Goal: Information Seeking & Learning: Learn about a topic

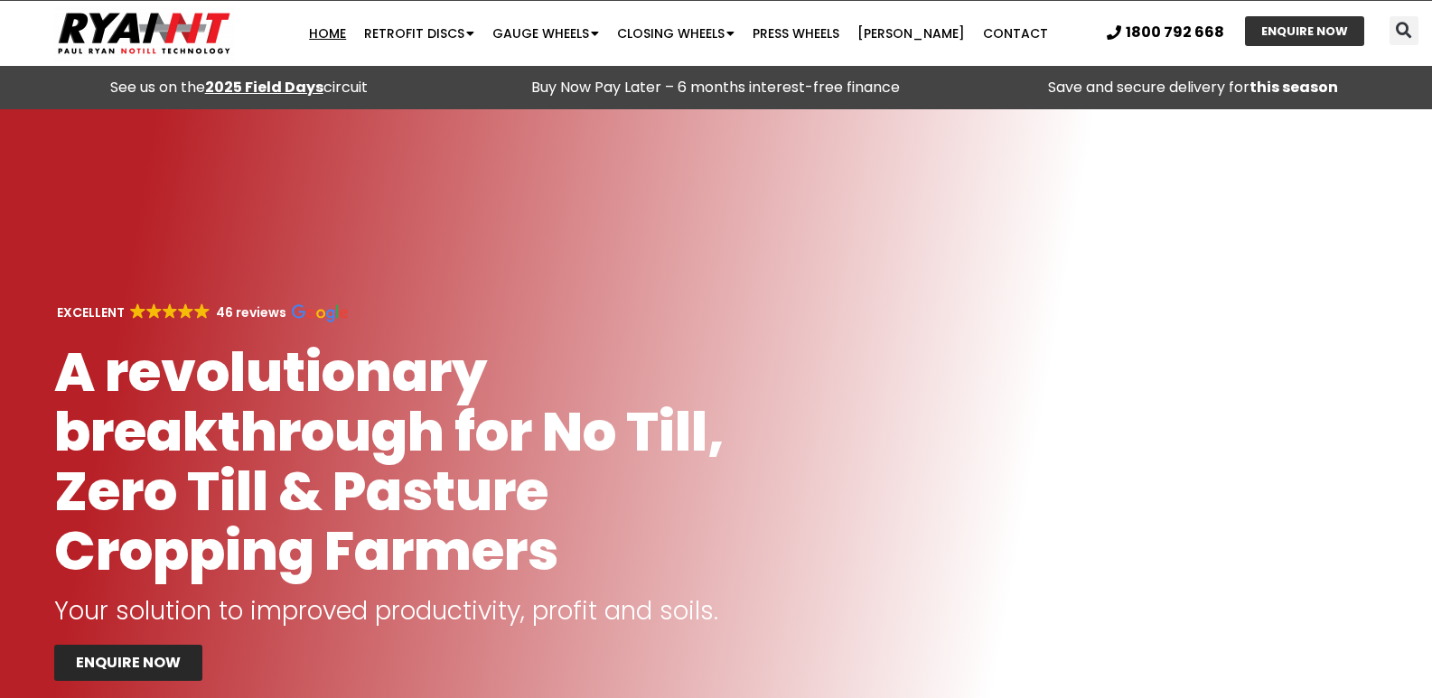
click at [116, 667] on span "ENQUIRE NOW" at bounding box center [128, 663] width 105 height 14
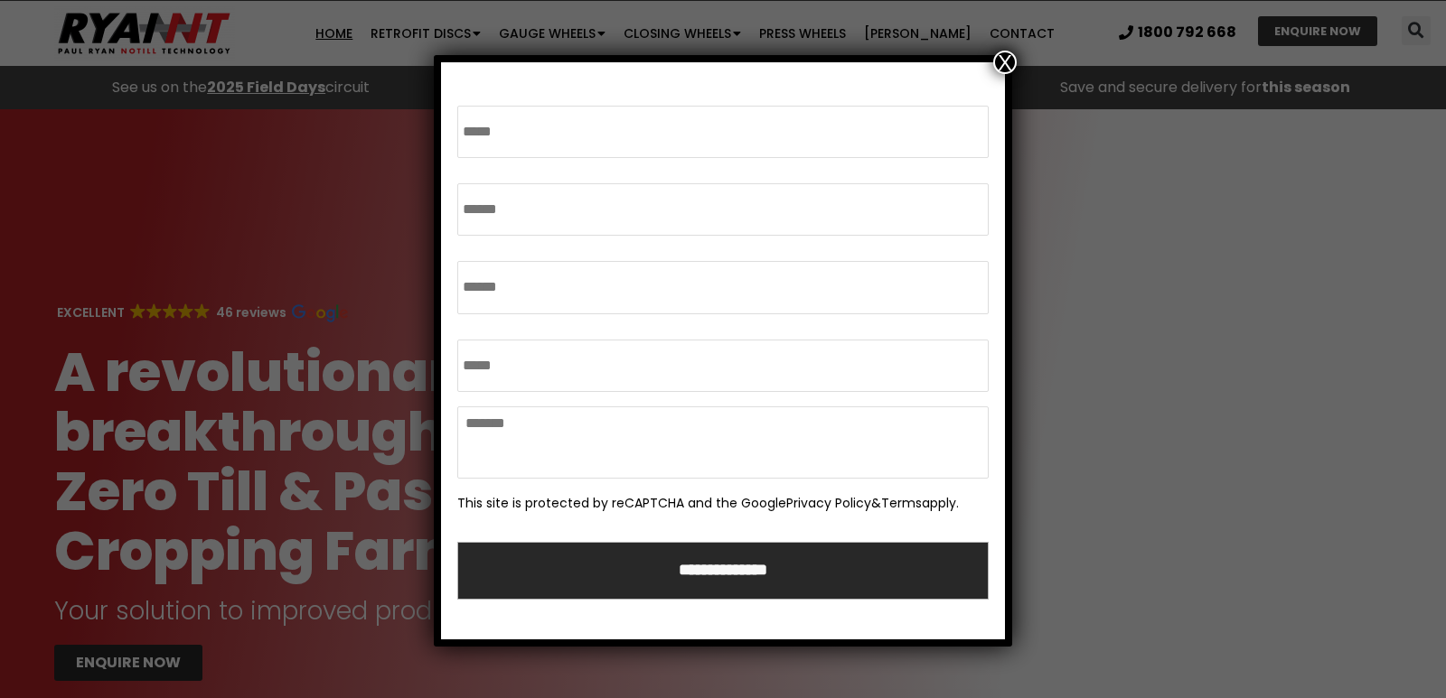
click at [1005, 51] on button "X" at bounding box center [1004, 62] width 23 height 23
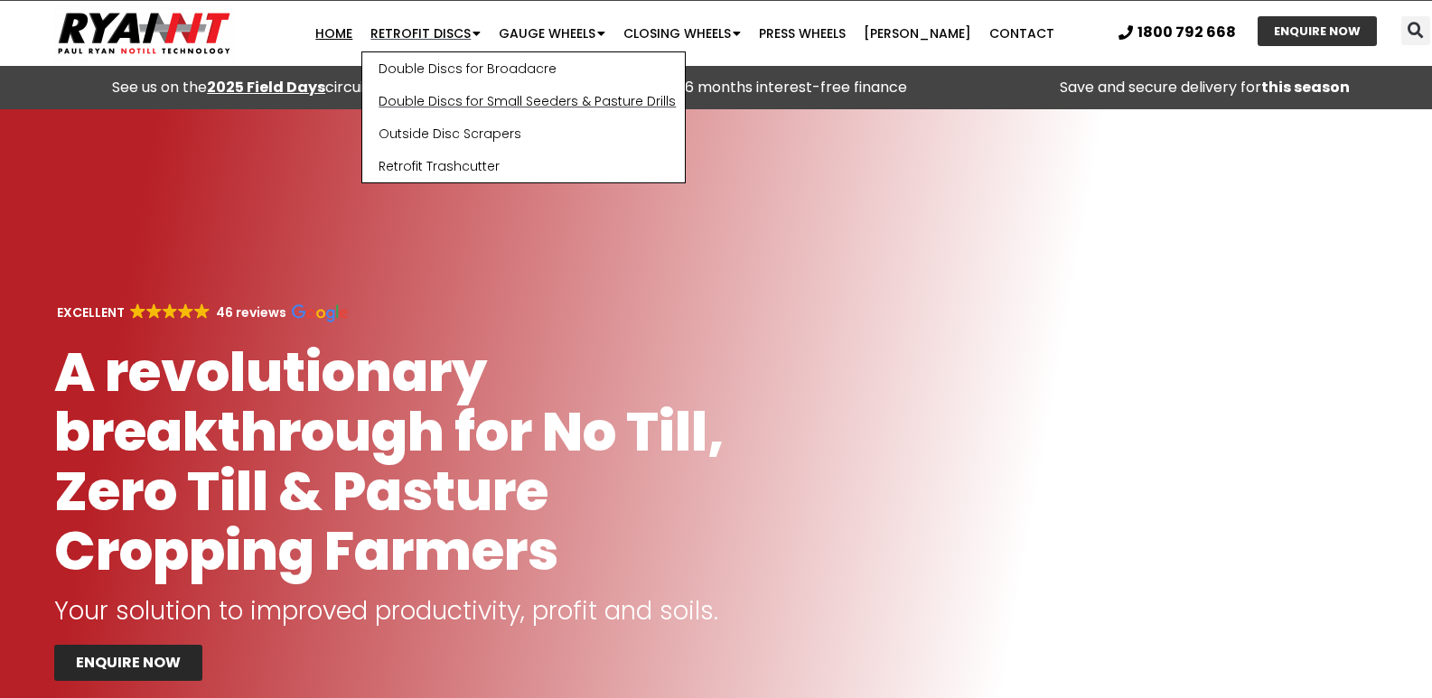
click at [449, 98] on link "Double Discs for Small Seeders & Pasture Drills" at bounding box center [523, 101] width 323 height 33
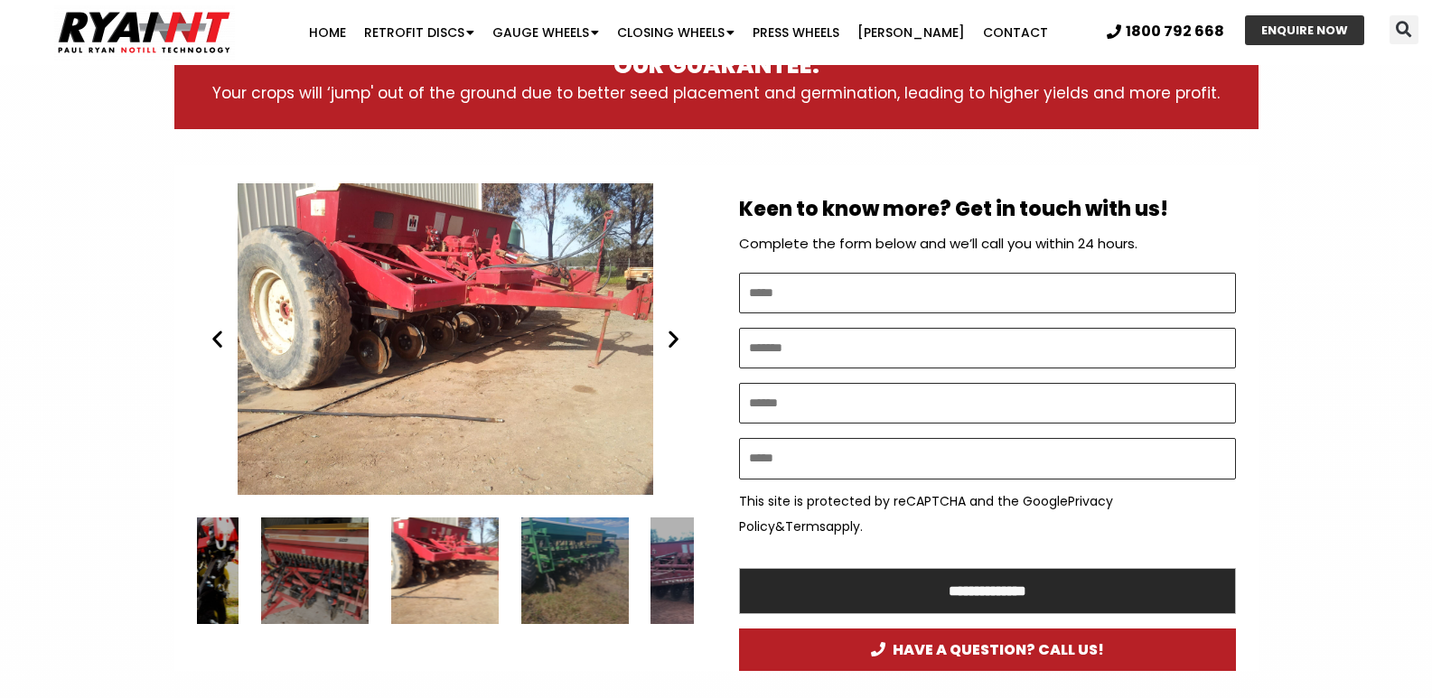
scroll to position [904, 0]
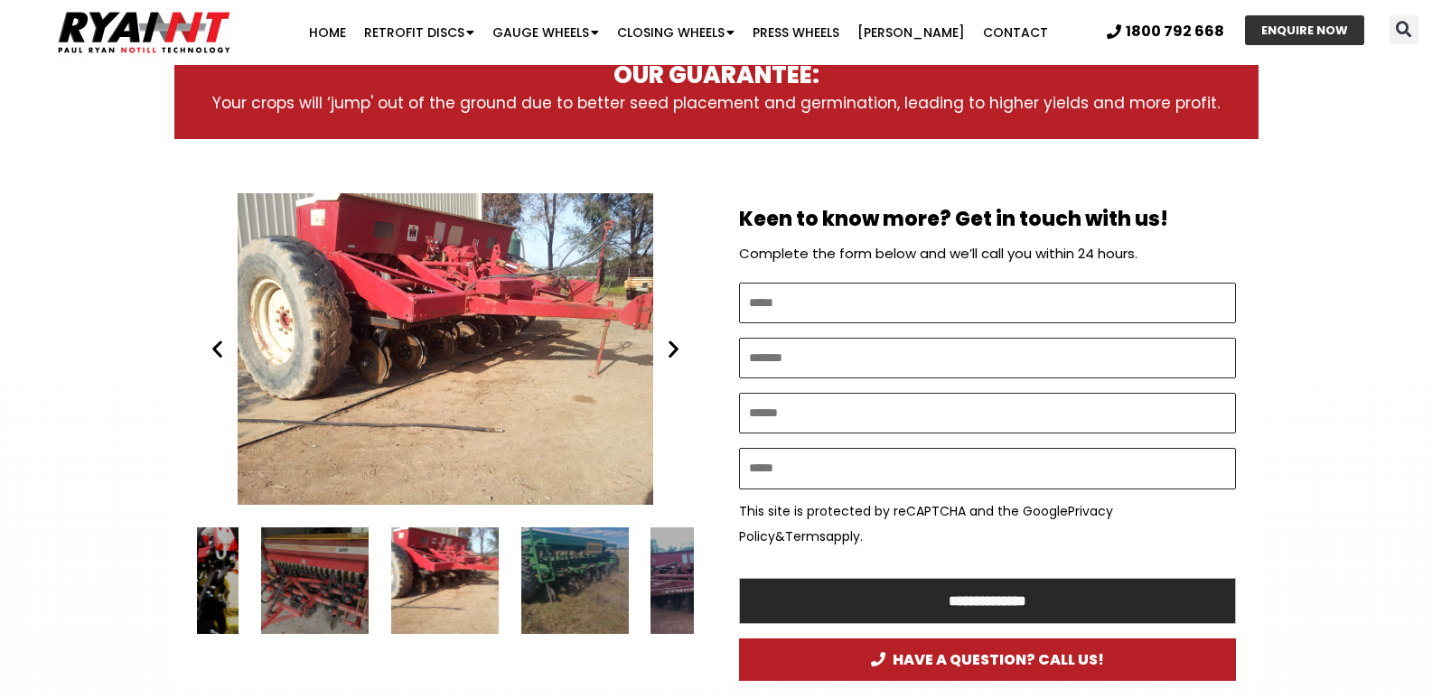
click at [585, 578] on div "10 / 15" at bounding box center [575, 582] width 108 height 108
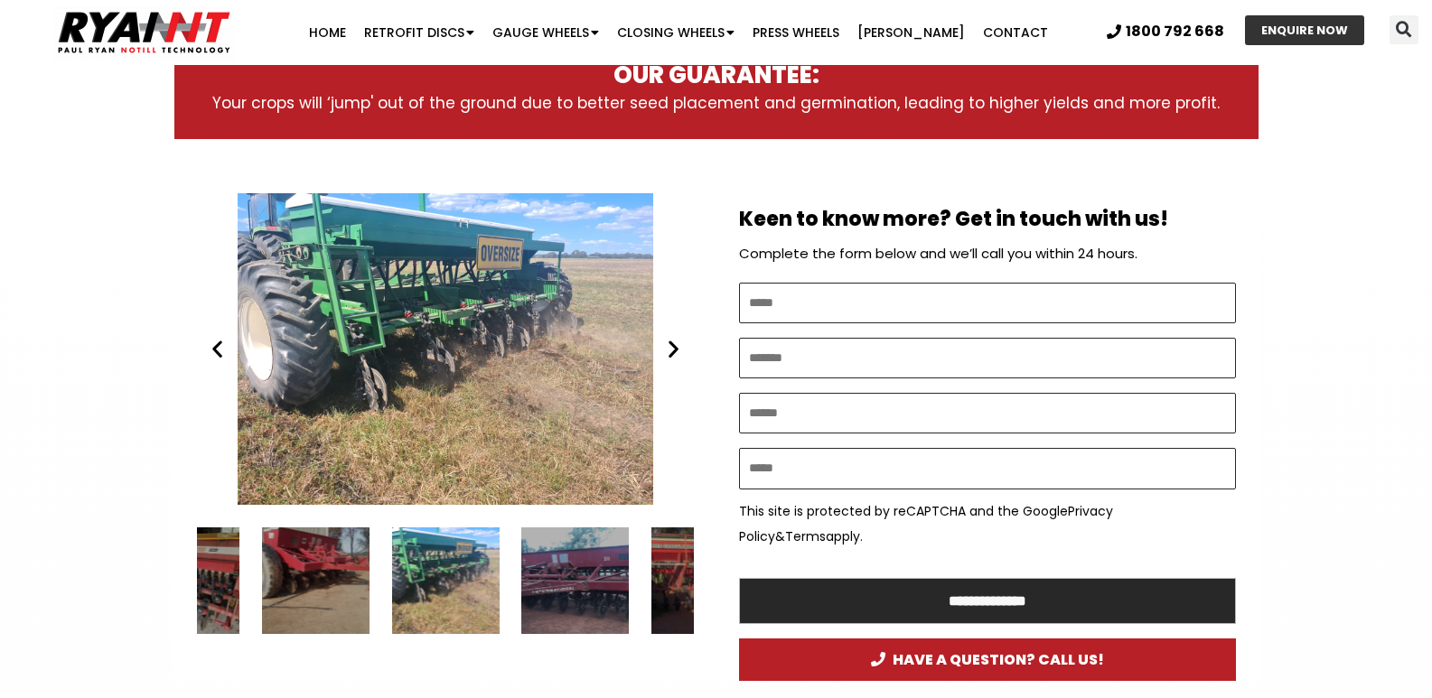
click at [676, 346] on icon "Next slide" at bounding box center [673, 349] width 23 height 23
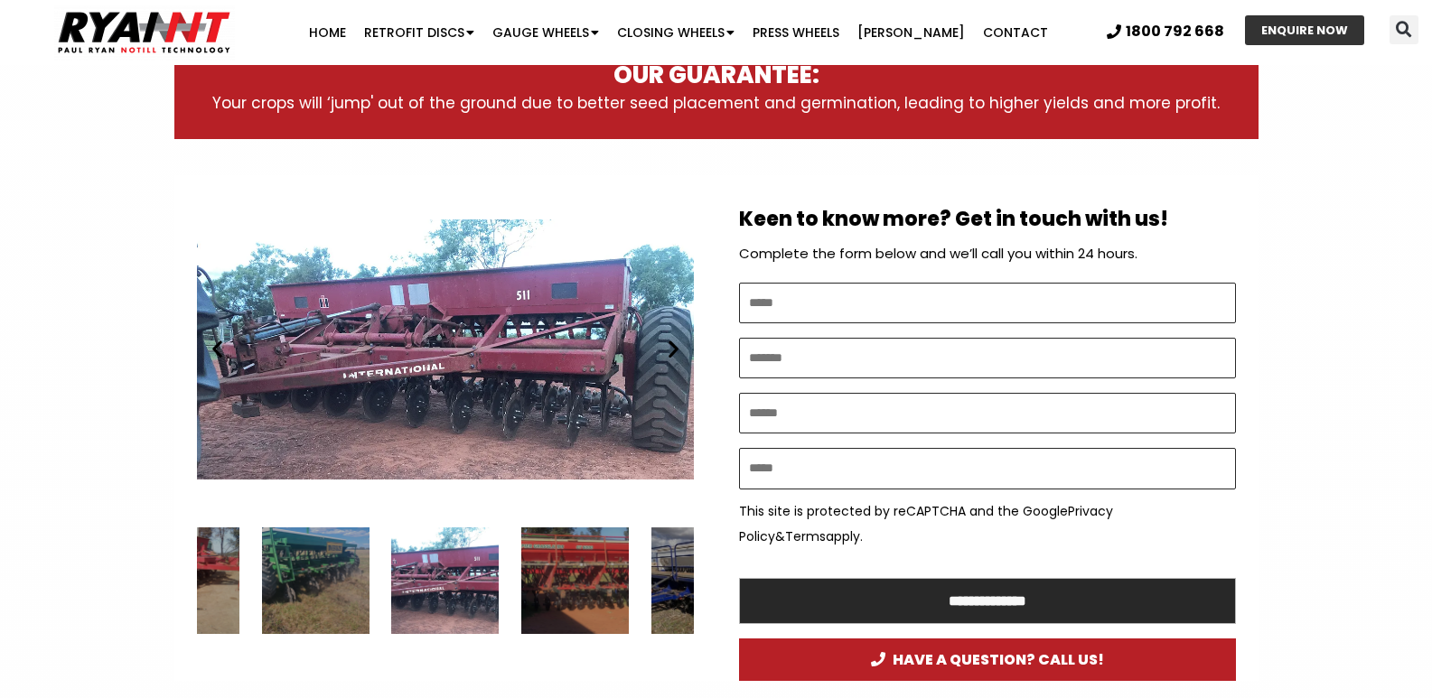
click at [185, 345] on div "Play Play Play Play Play Play" at bounding box center [445, 428] width 542 height 507
click at [561, 587] on div "12 / 15" at bounding box center [575, 582] width 108 height 108
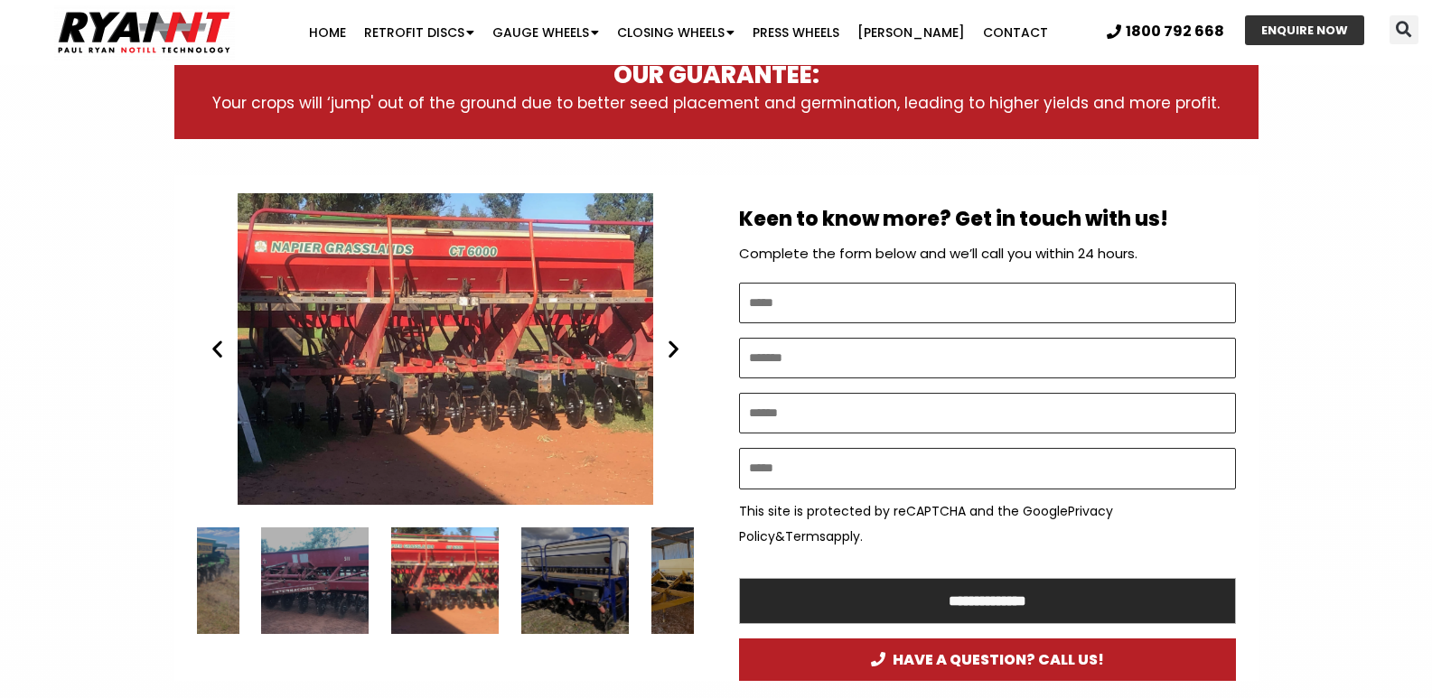
click at [677, 348] on icon "Next slide" at bounding box center [673, 349] width 23 height 23
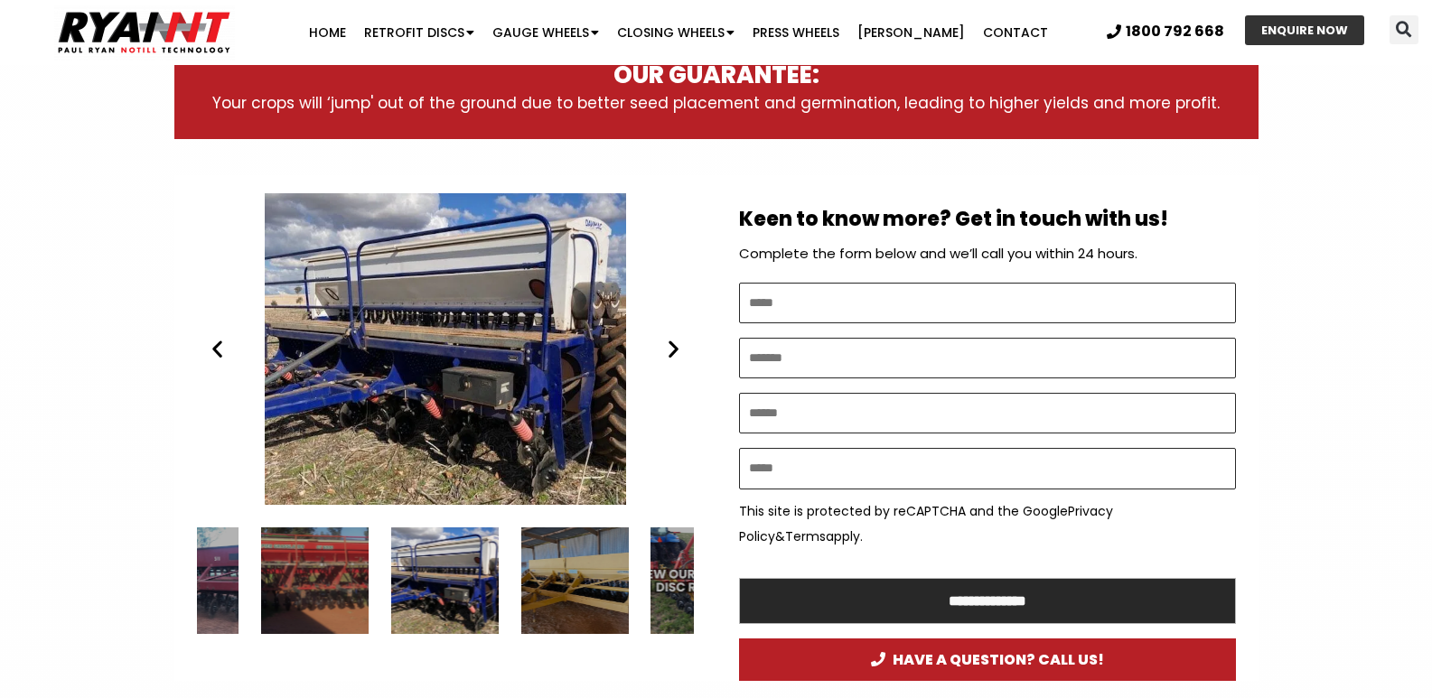
click at [677, 348] on icon "Next slide" at bounding box center [673, 349] width 23 height 23
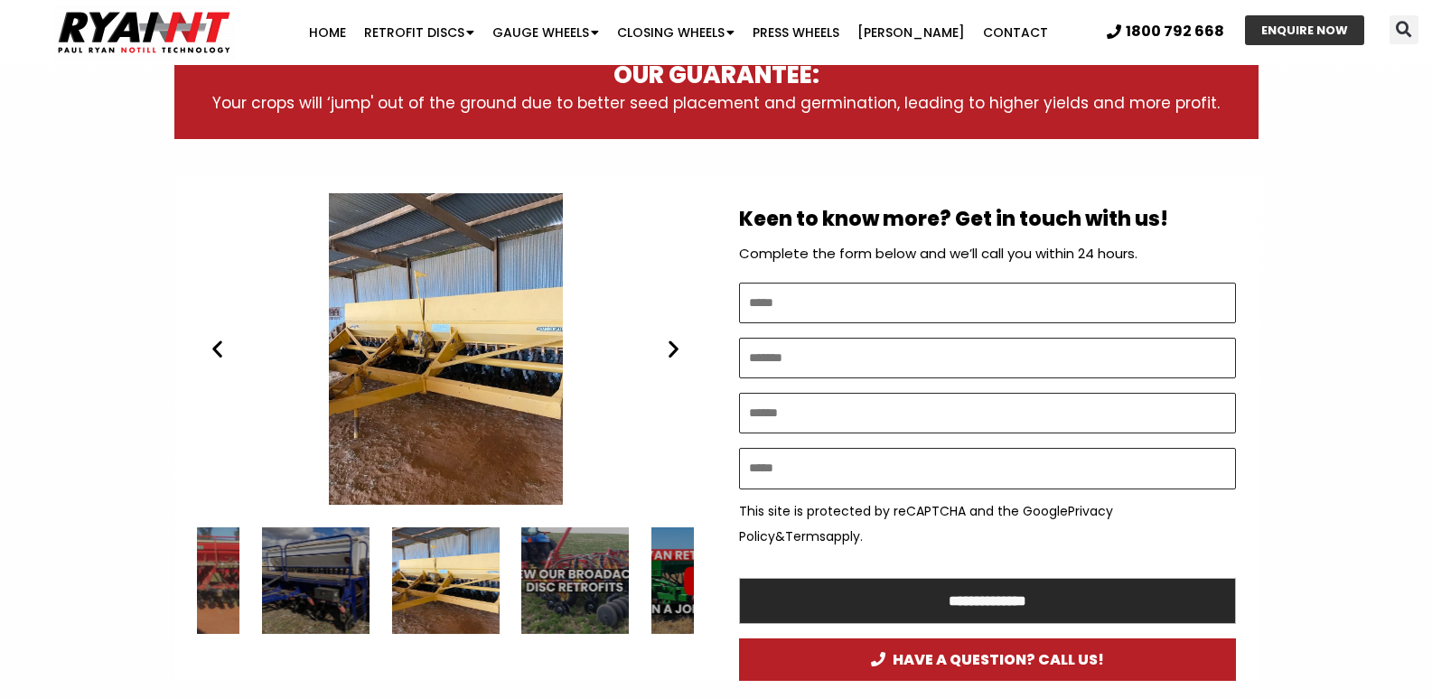
click at [677, 348] on icon "Next slide" at bounding box center [673, 349] width 23 height 23
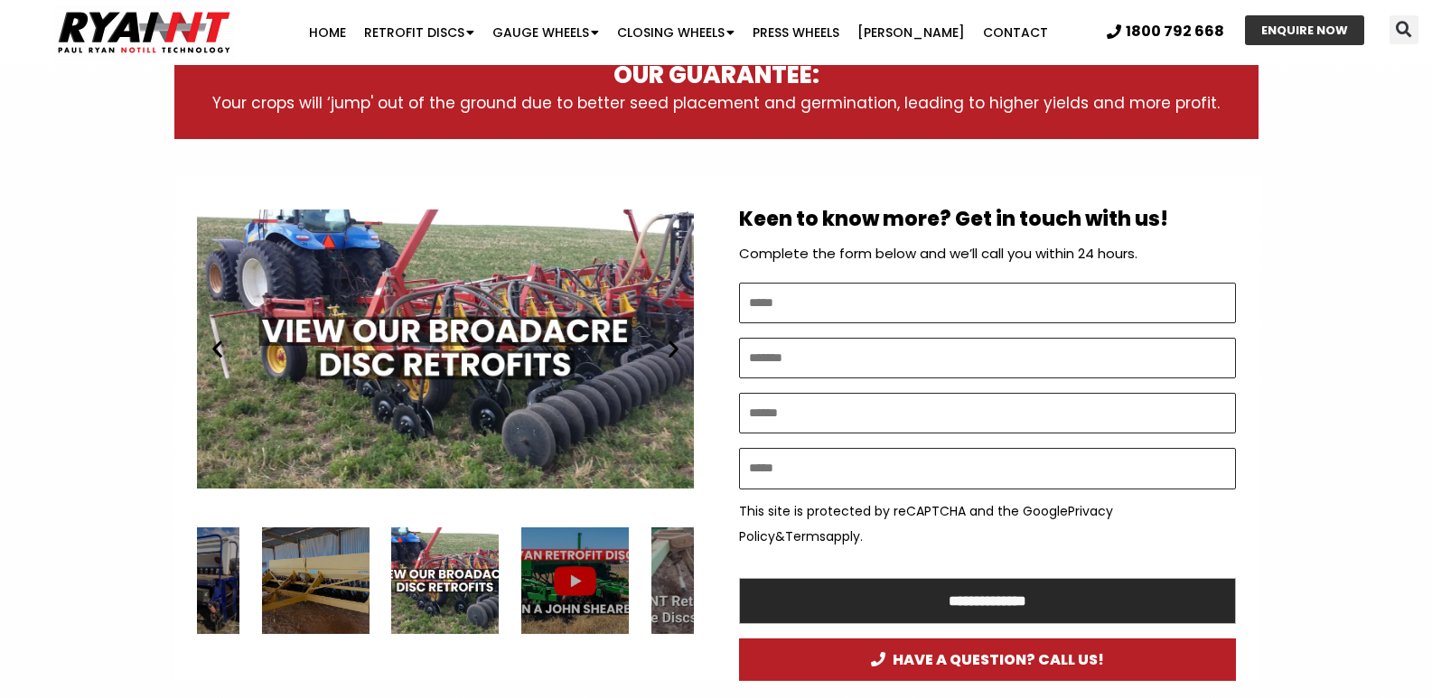
click at [677, 348] on icon "Next slide" at bounding box center [673, 349] width 23 height 23
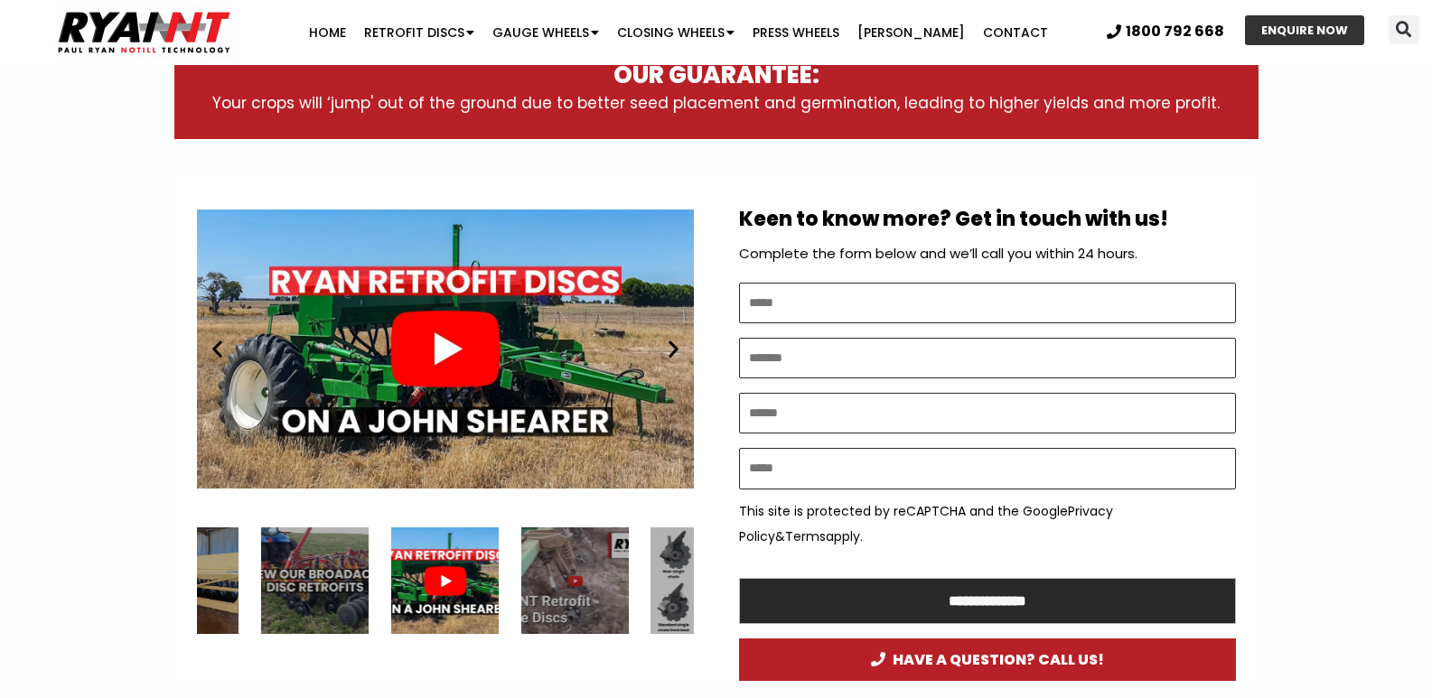
click at [677, 348] on icon "Next slide" at bounding box center [673, 349] width 23 height 23
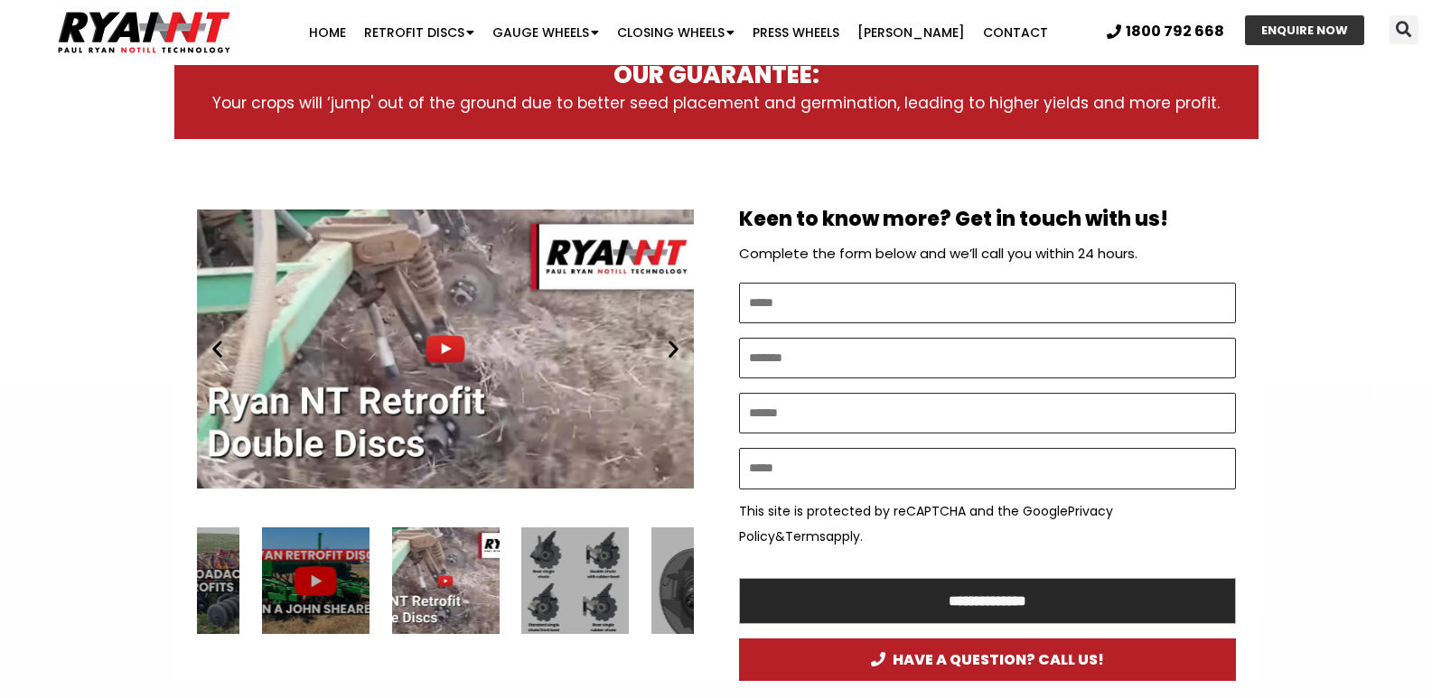
click at [216, 345] on icon "Previous slide" at bounding box center [217, 349] width 23 height 23
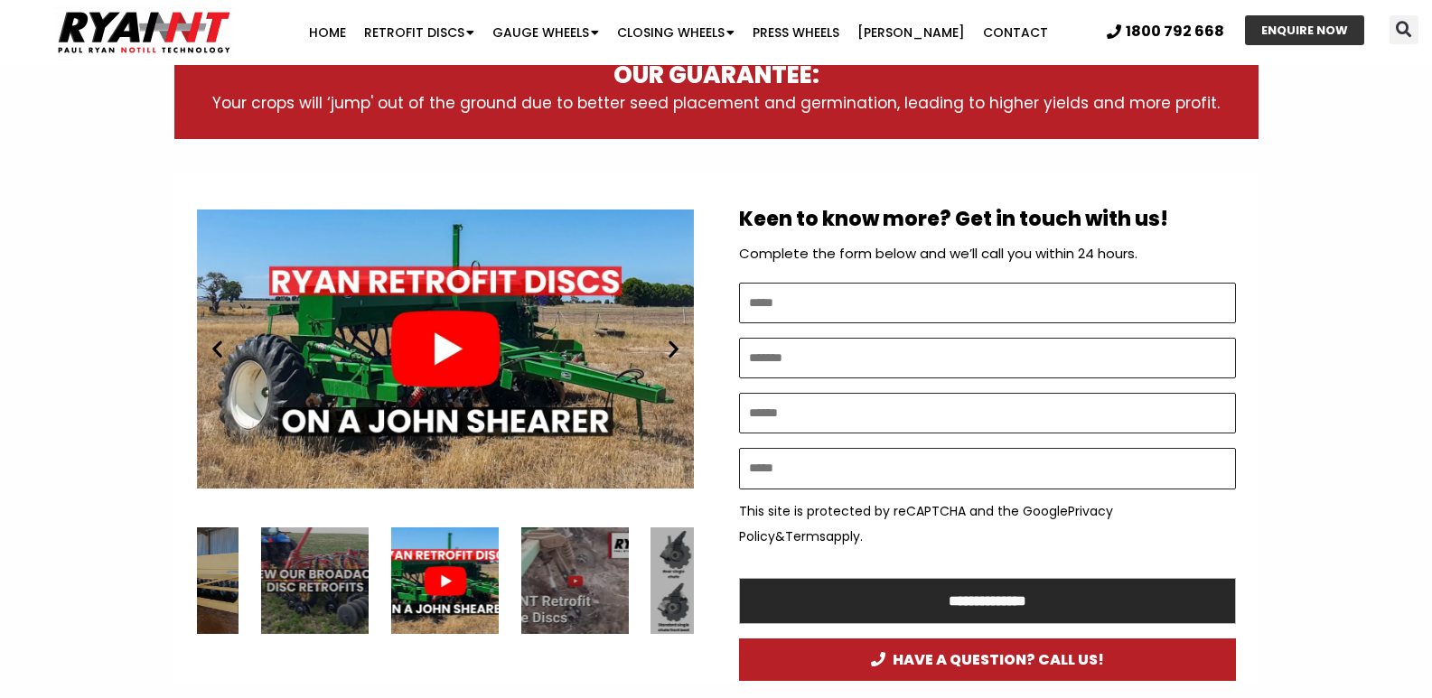
click at [670, 341] on icon "Next slide" at bounding box center [673, 349] width 23 height 23
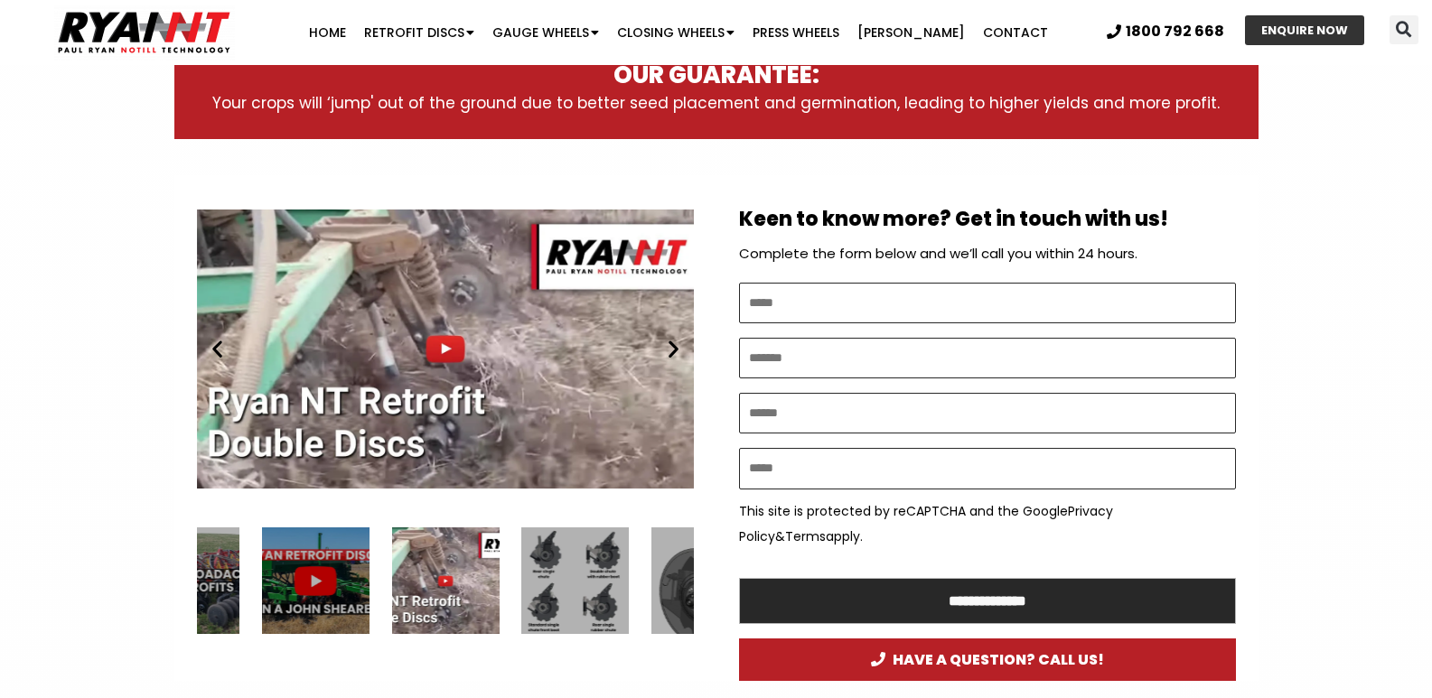
click at [670, 341] on icon "Next slide" at bounding box center [673, 349] width 23 height 23
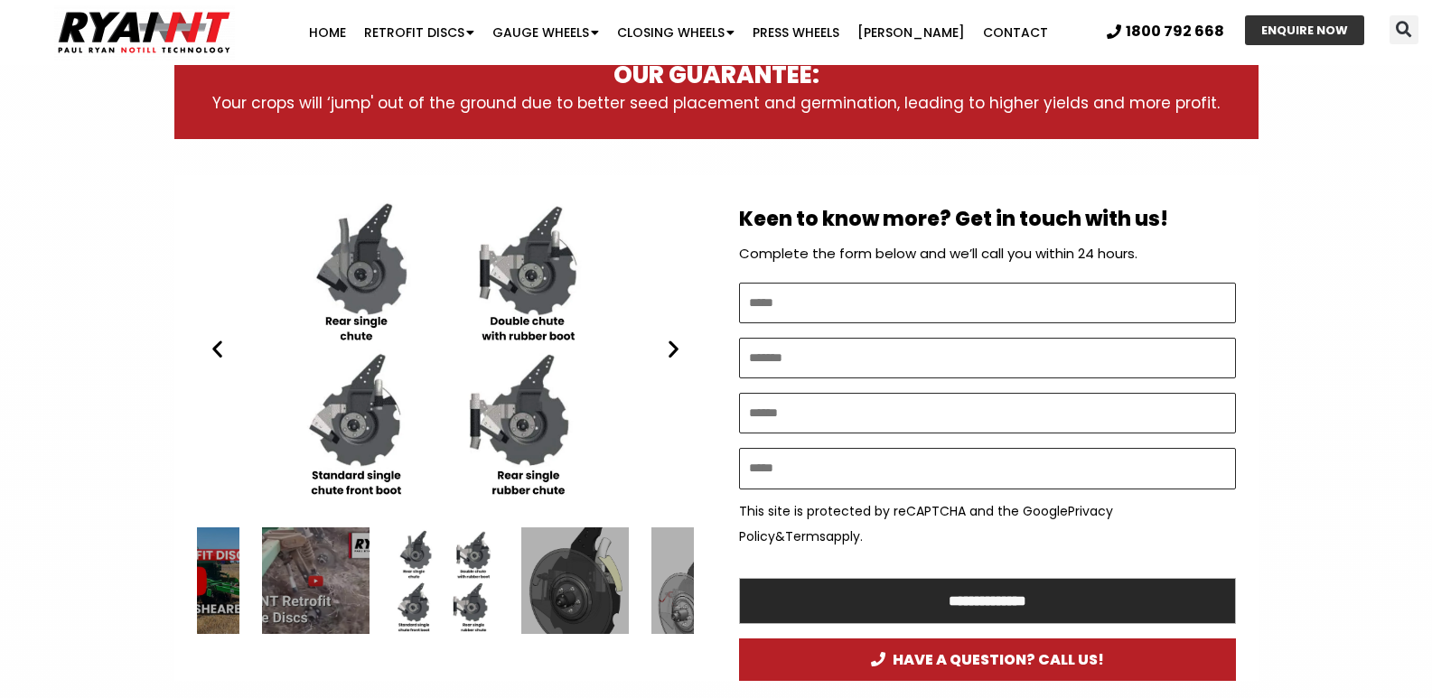
click at [670, 341] on icon "Next slide" at bounding box center [673, 349] width 23 height 23
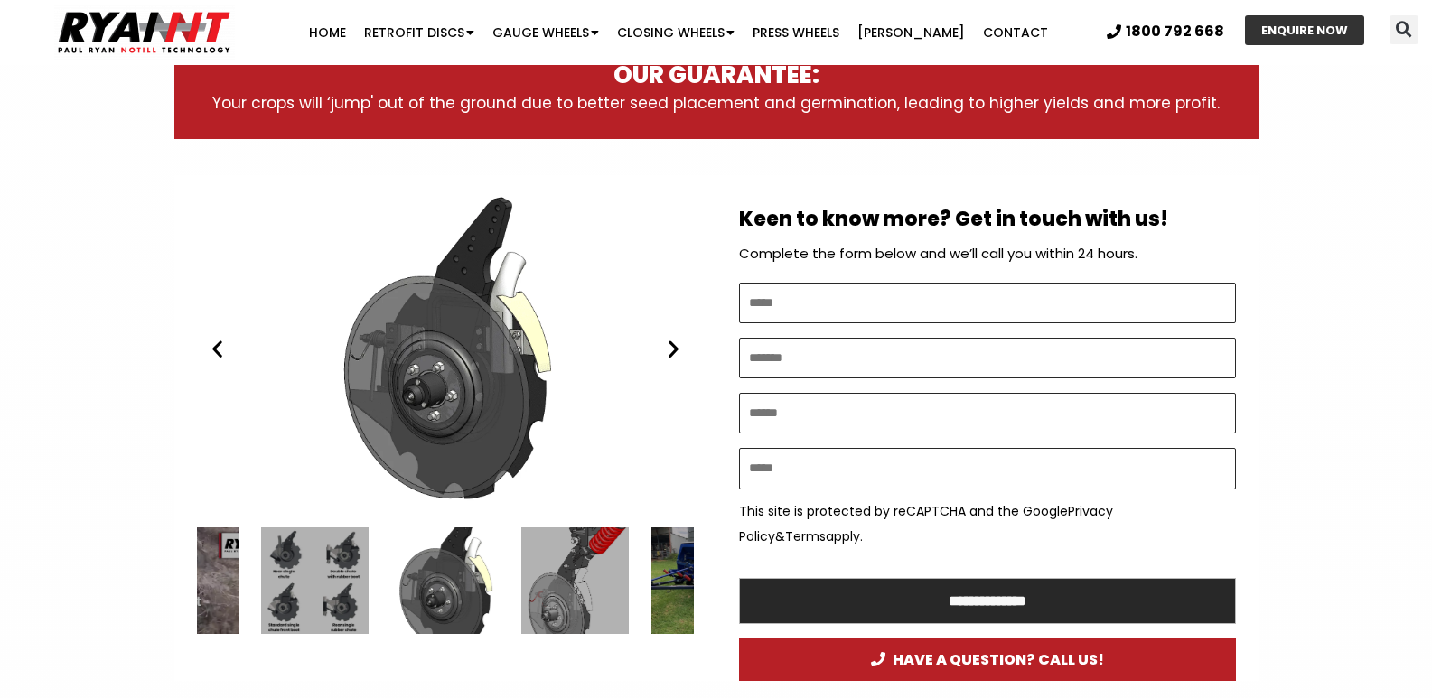
click at [670, 341] on icon "Next slide" at bounding box center [673, 349] width 23 height 23
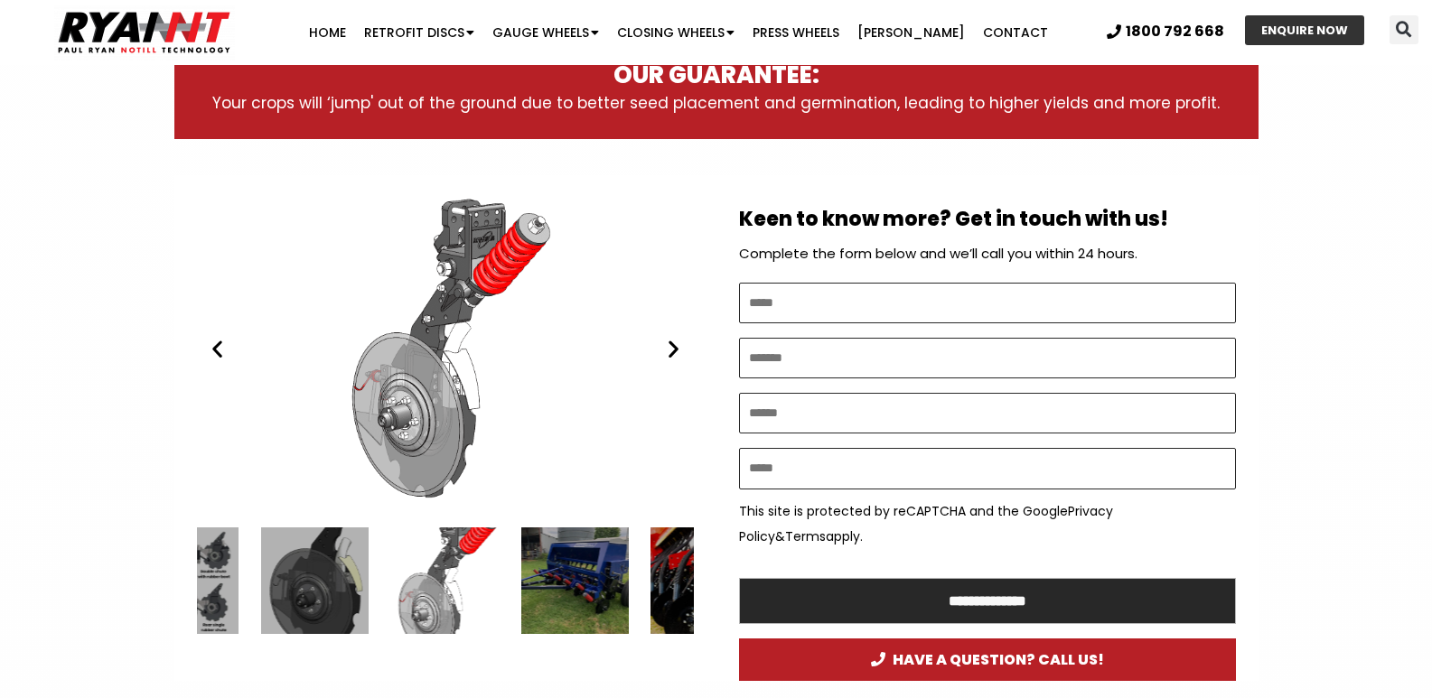
click at [670, 341] on icon "Next slide" at bounding box center [673, 349] width 23 height 23
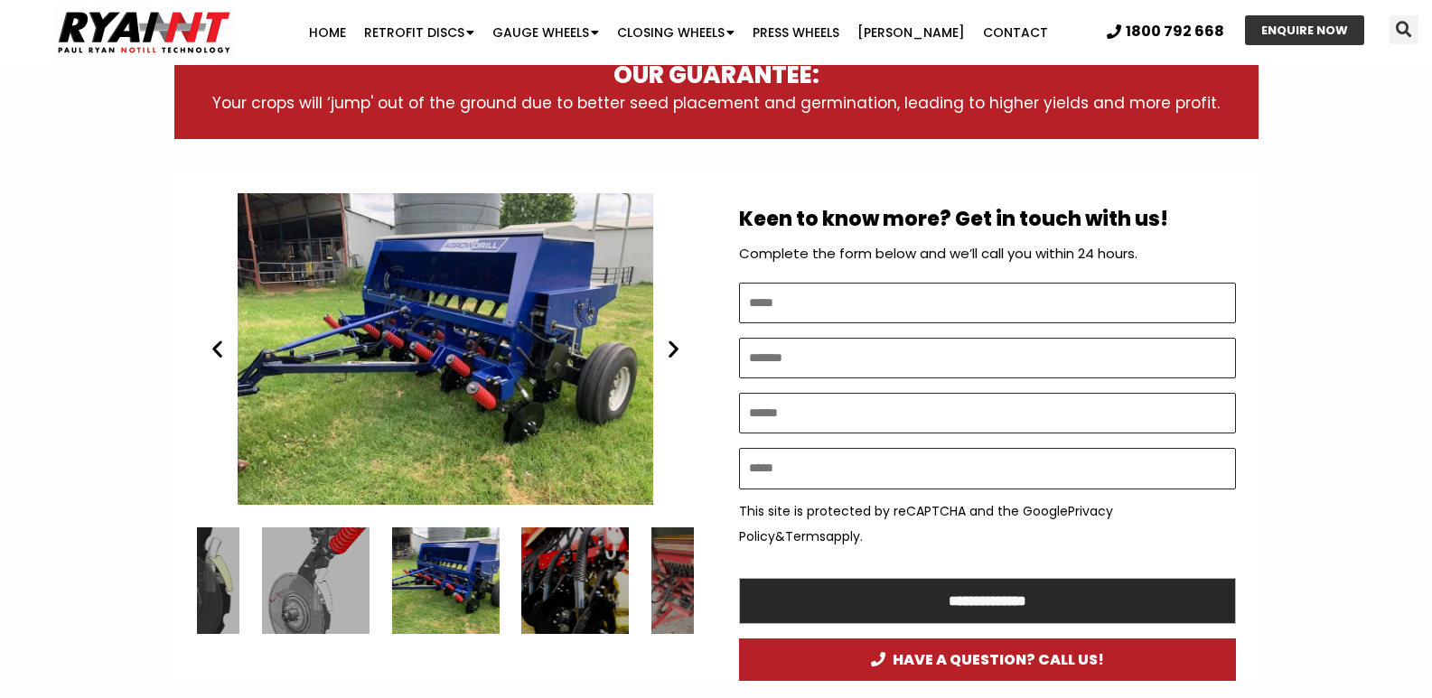
click at [670, 341] on icon "Next slide" at bounding box center [673, 349] width 23 height 23
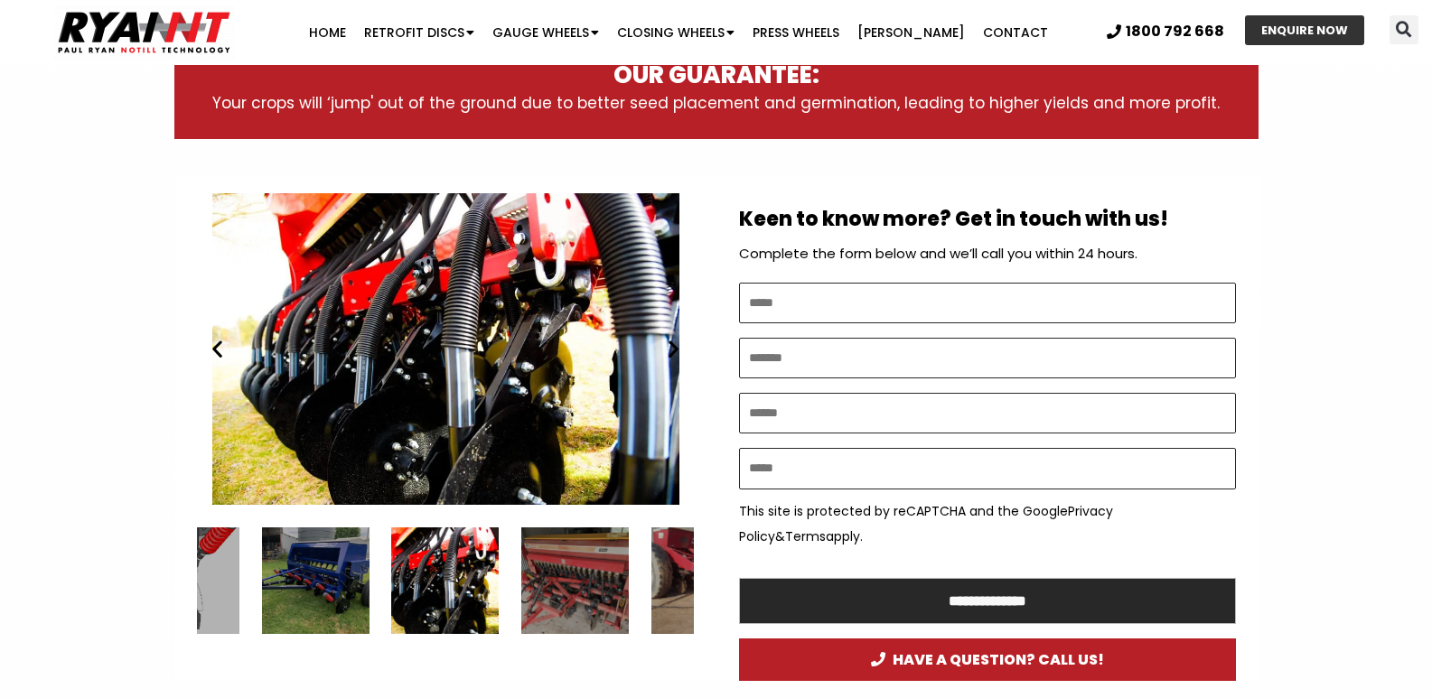
click at [670, 341] on icon "Next slide" at bounding box center [673, 349] width 23 height 23
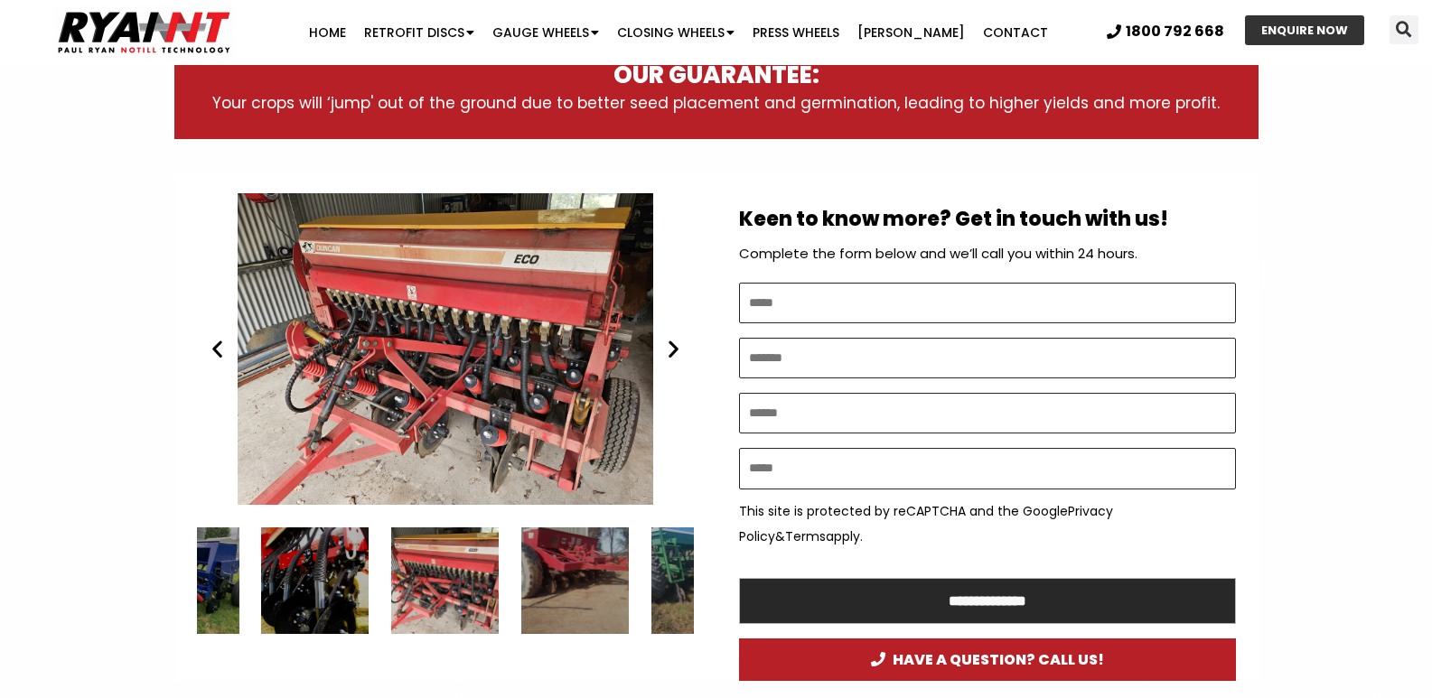
click at [670, 341] on icon "Next slide" at bounding box center [673, 349] width 23 height 23
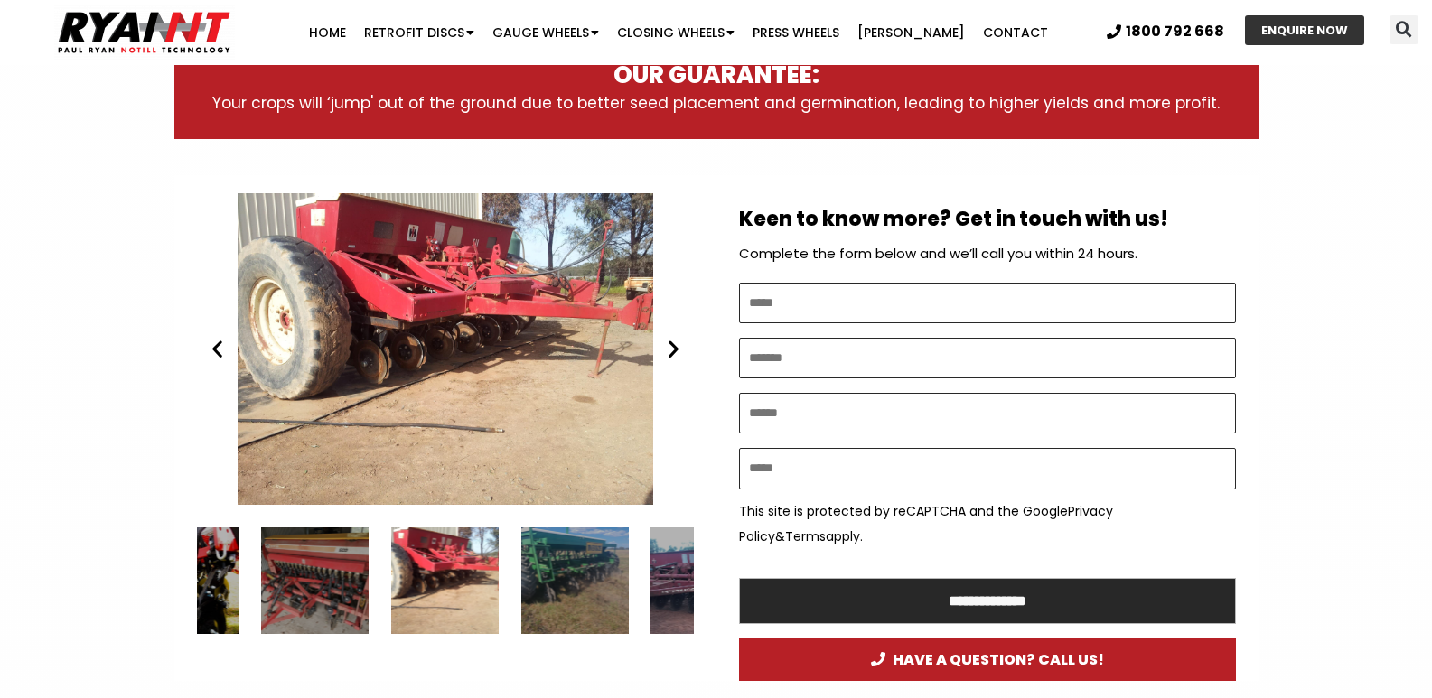
click at [670, 341] on icon "Next slide" at bounding box center [673, 349] width 23 height 23
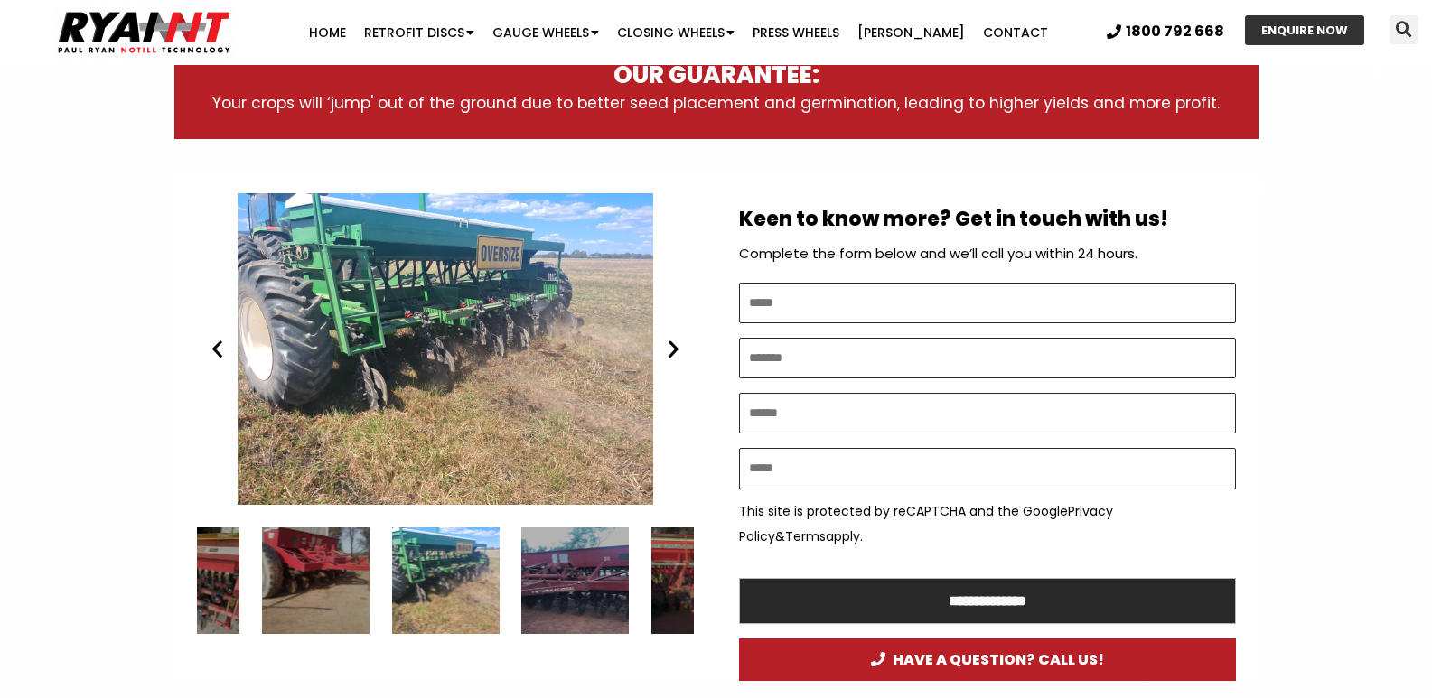
click at [670, 341] on icon "Next slide" at bounding box center [673, 349] width 23 height 23
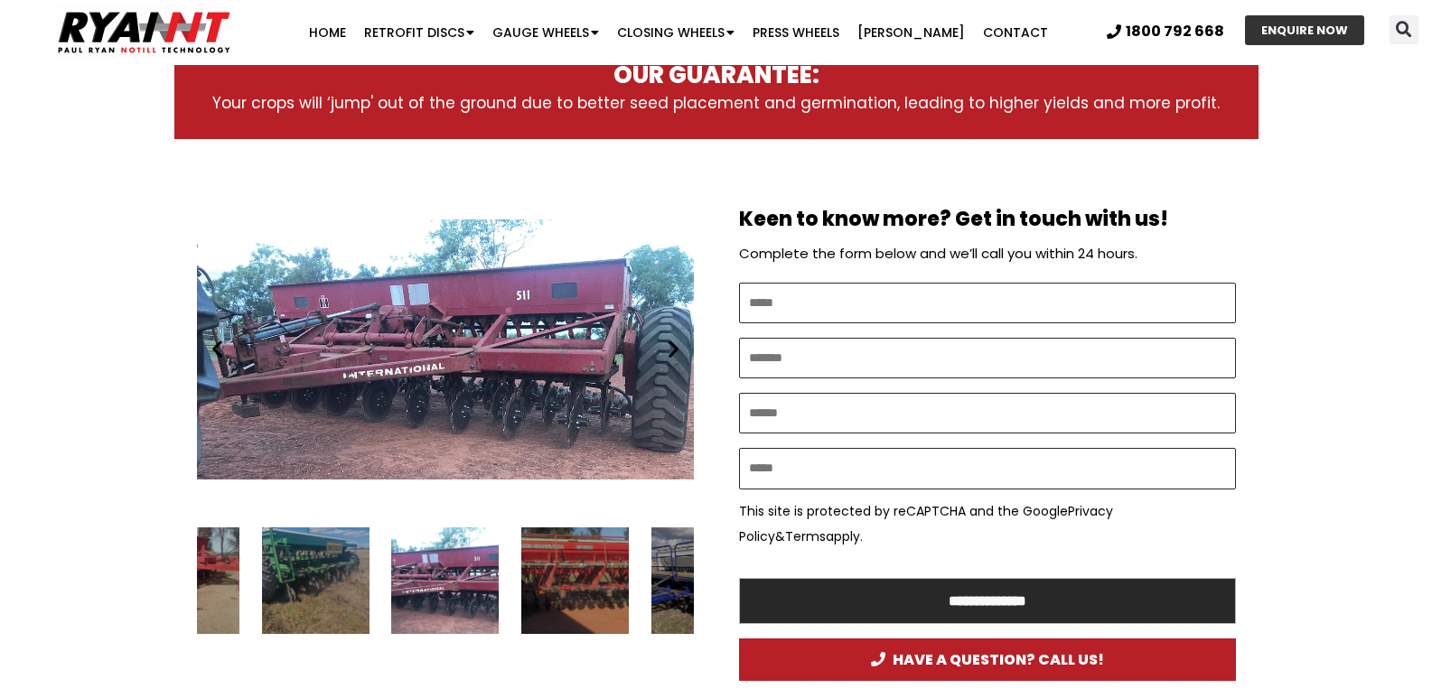
click at [670, 341] on icon "Next slide" at bounding box center [673, 349] width 23 height 23
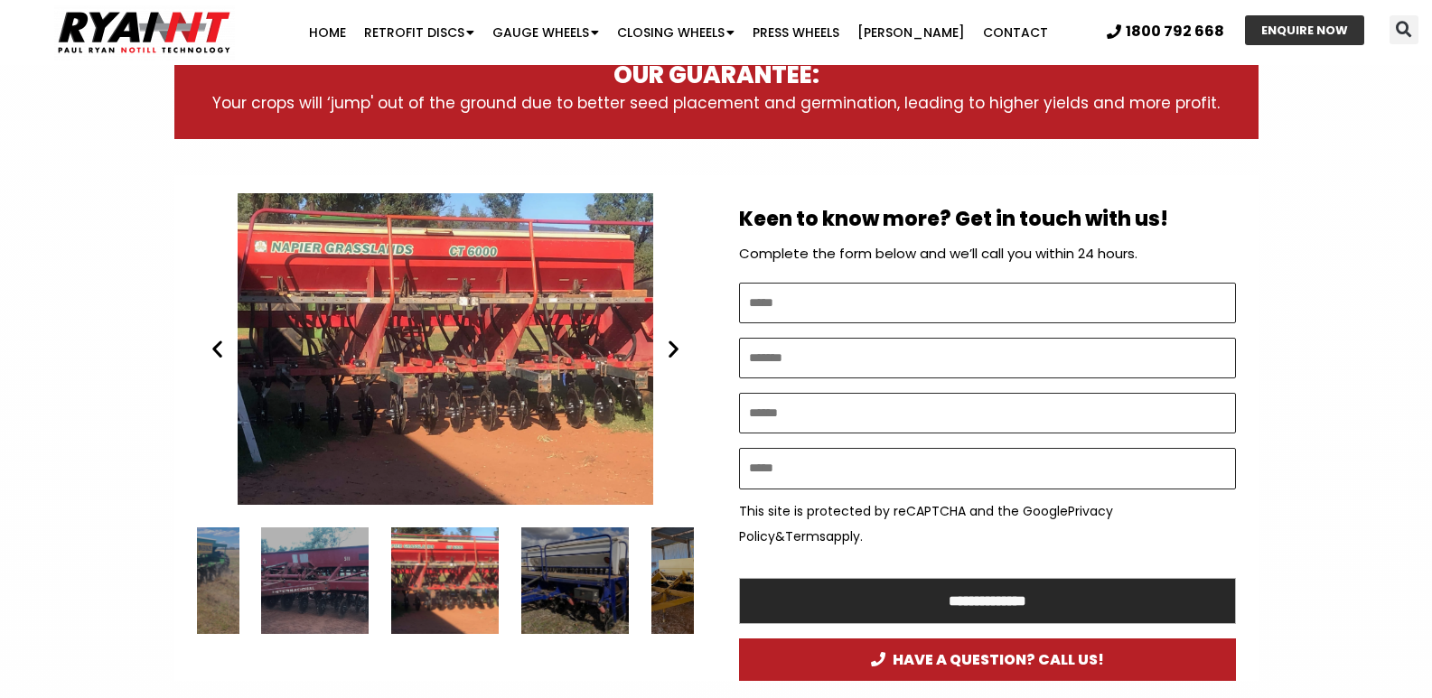
click at [670, 341] on icon "Next slide" at bounding box center [673, 349] width 23 height 23
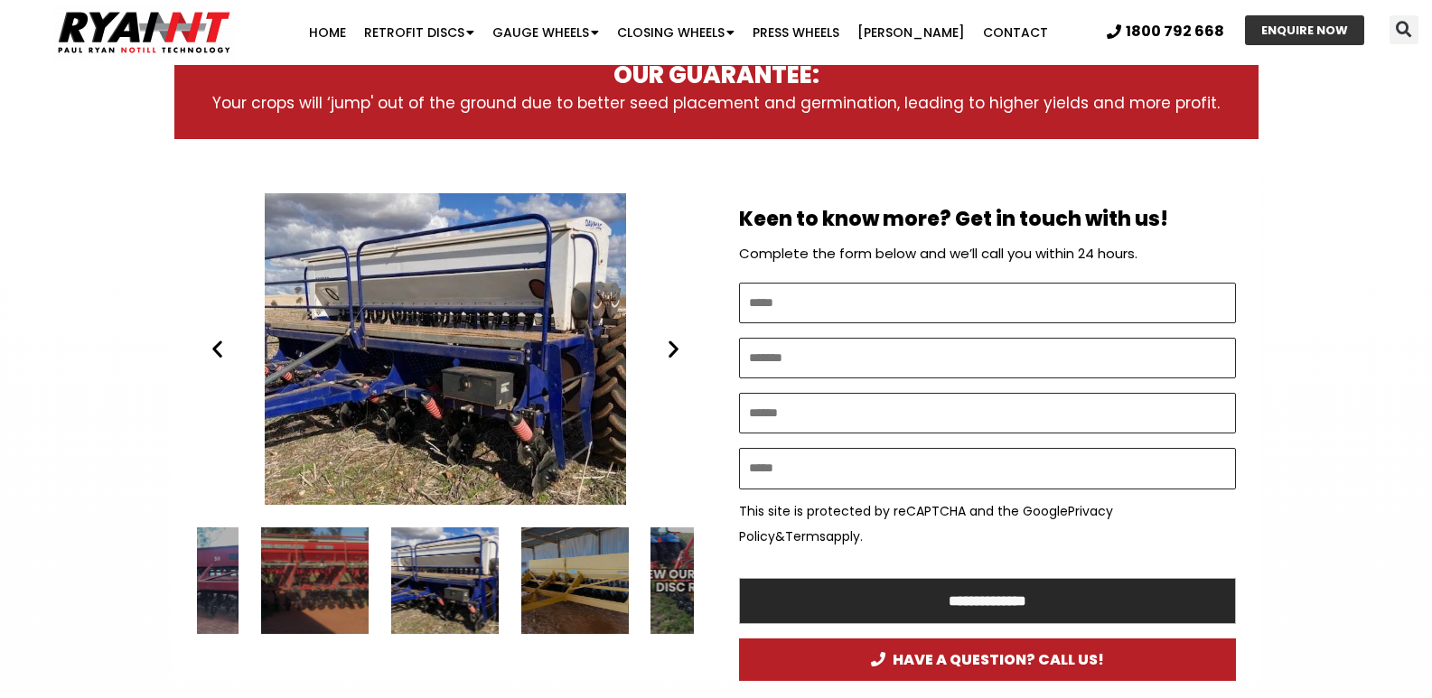
click at [674, 338] on icon "Next slide" at bounding box center [673, 349] width 23 height 23
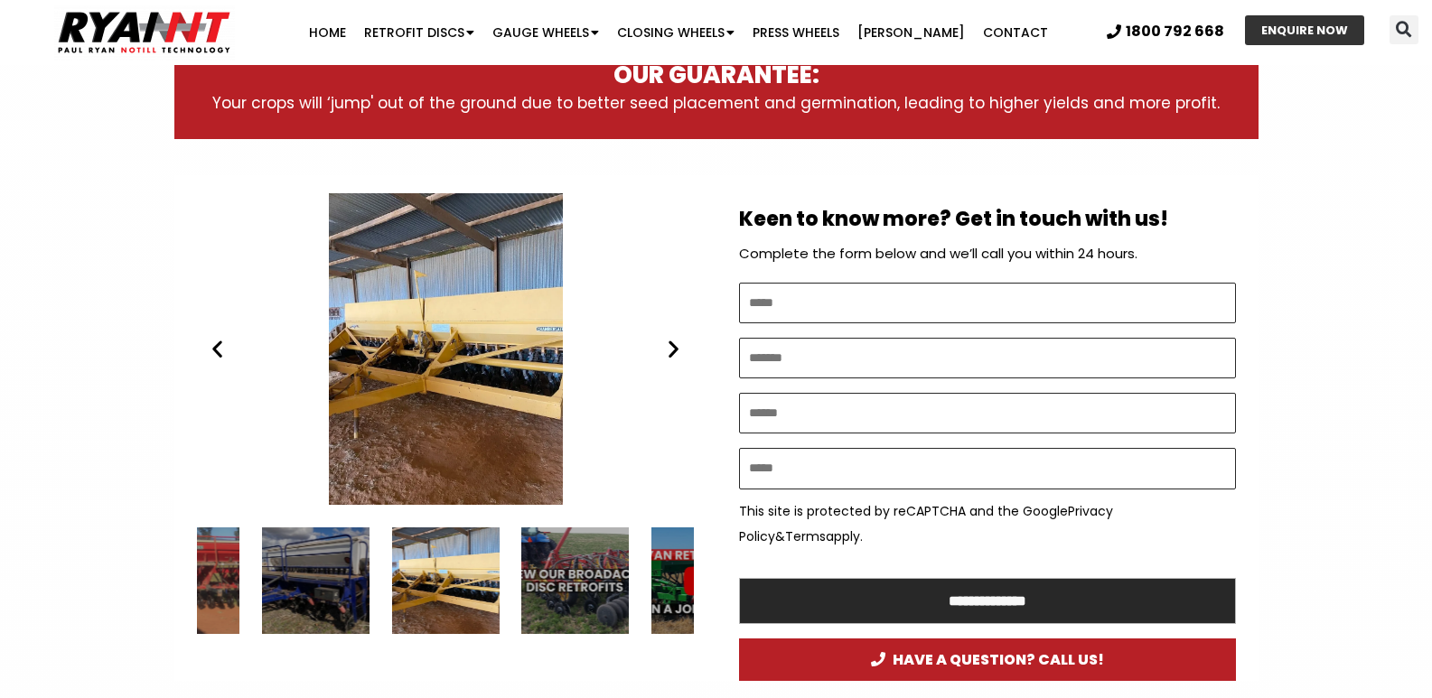
click at [674, 338] on icon "Next slide" at bounding box center [673, 349] width 23 height 23
